Goal: Task Accomplishment & Management: Manage account settings

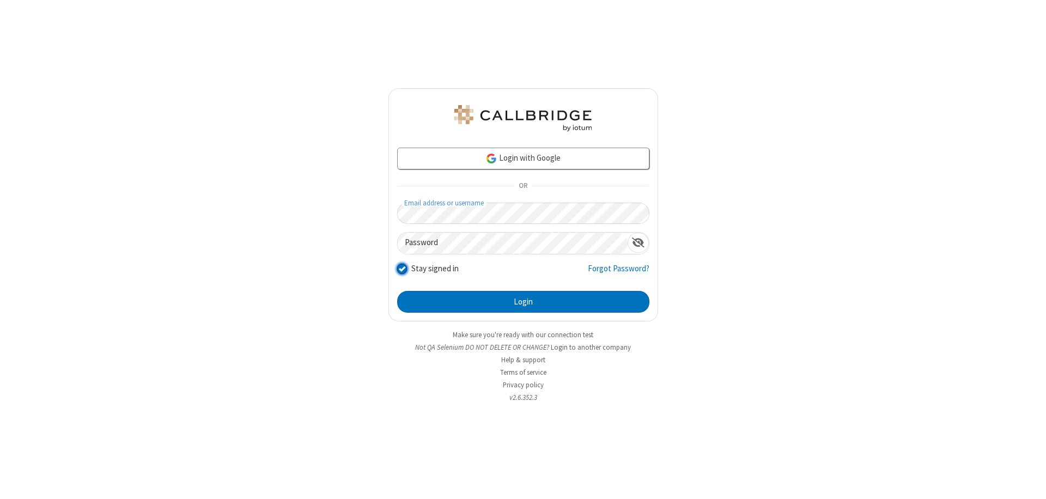
click at [401, 268] on input "Stay signed in" at bounding box center [402, 268] width 10 height 11
checkbox input "false"
click at [523, 302] on button "Login" at bounding box center [523, 302] width 252 height 22
